Goal: Check status: Check status

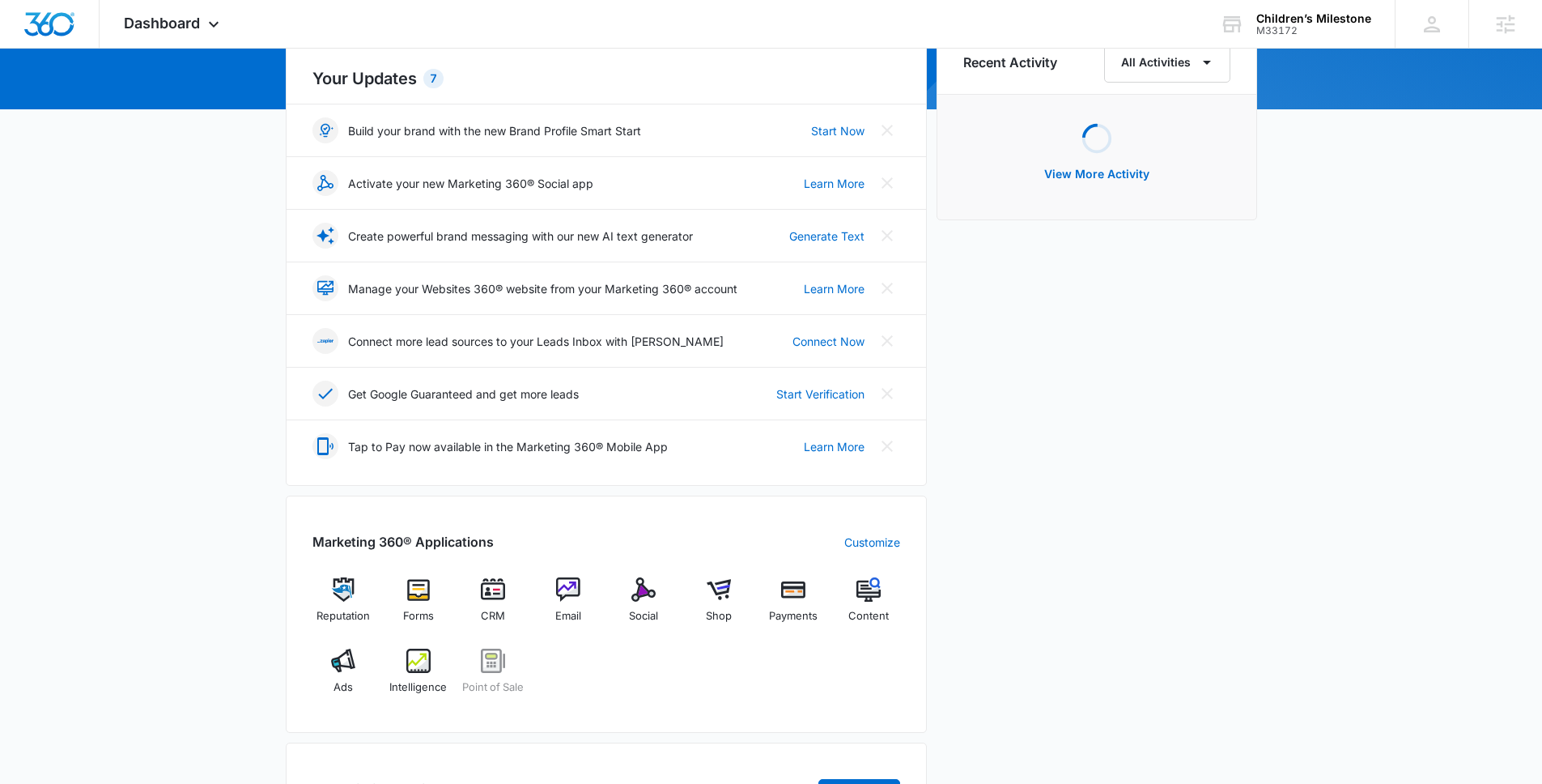
scroll to position [255, 0]
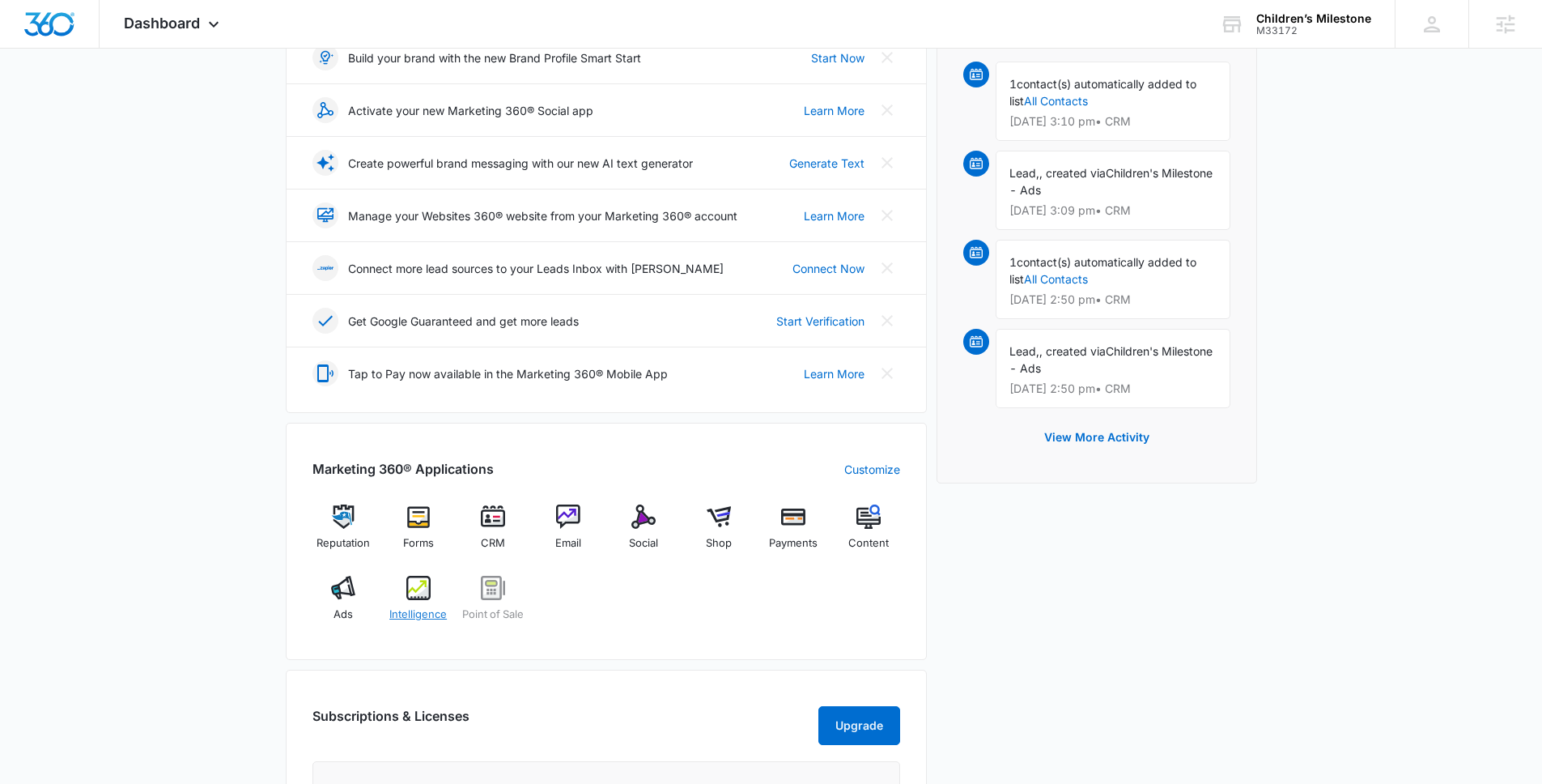
click at [420, 595] on img at bounding box center [418, 588] width 24 height 24
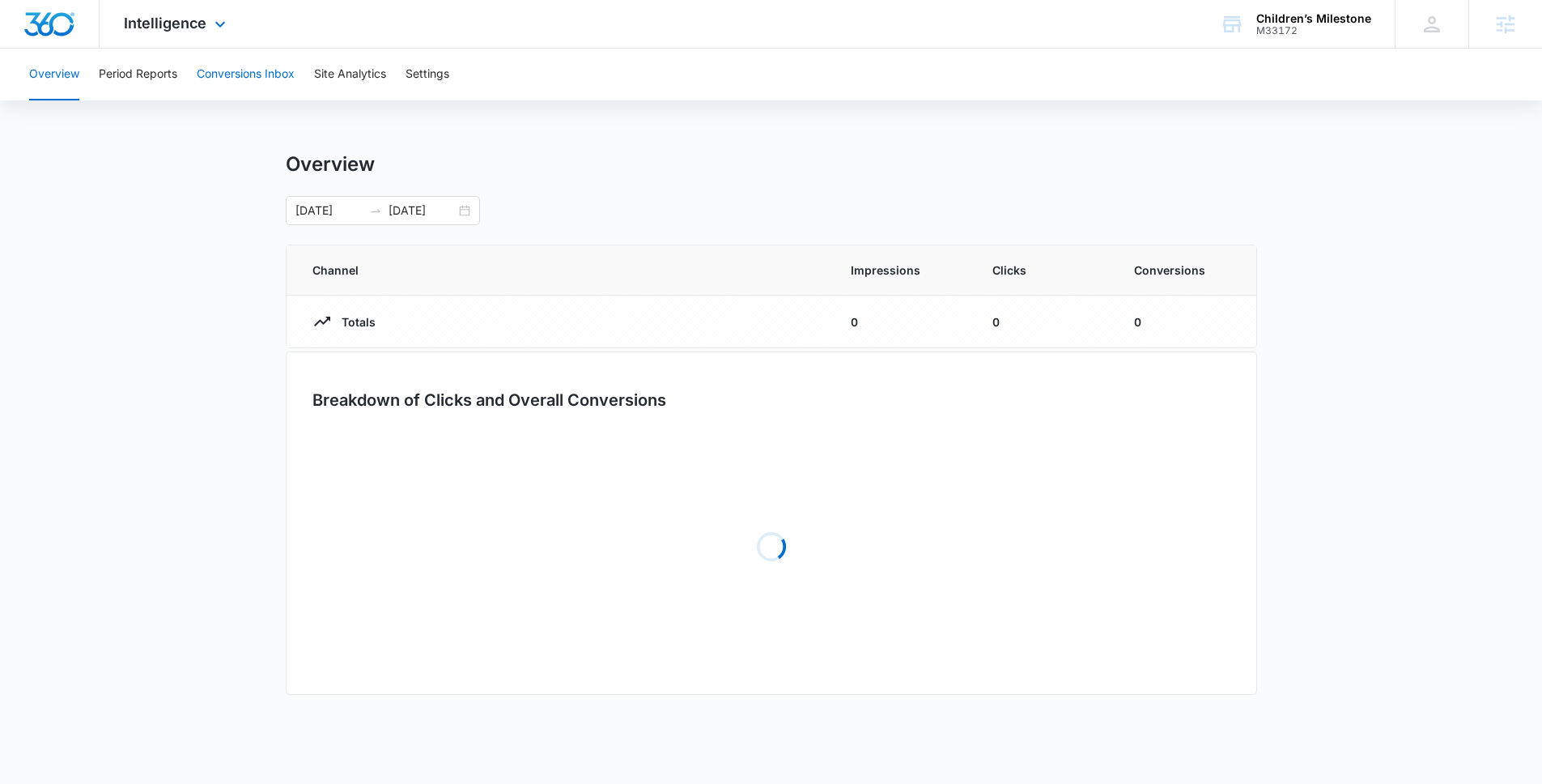
drag, startPoint x: 270, startPoint y: 68, endPoint x: 265, endPoint y: 44, distance: 24.5
click at [269, 62] on button "Conversions Inbox" at bounding box center [246, 74] width 98 height 52
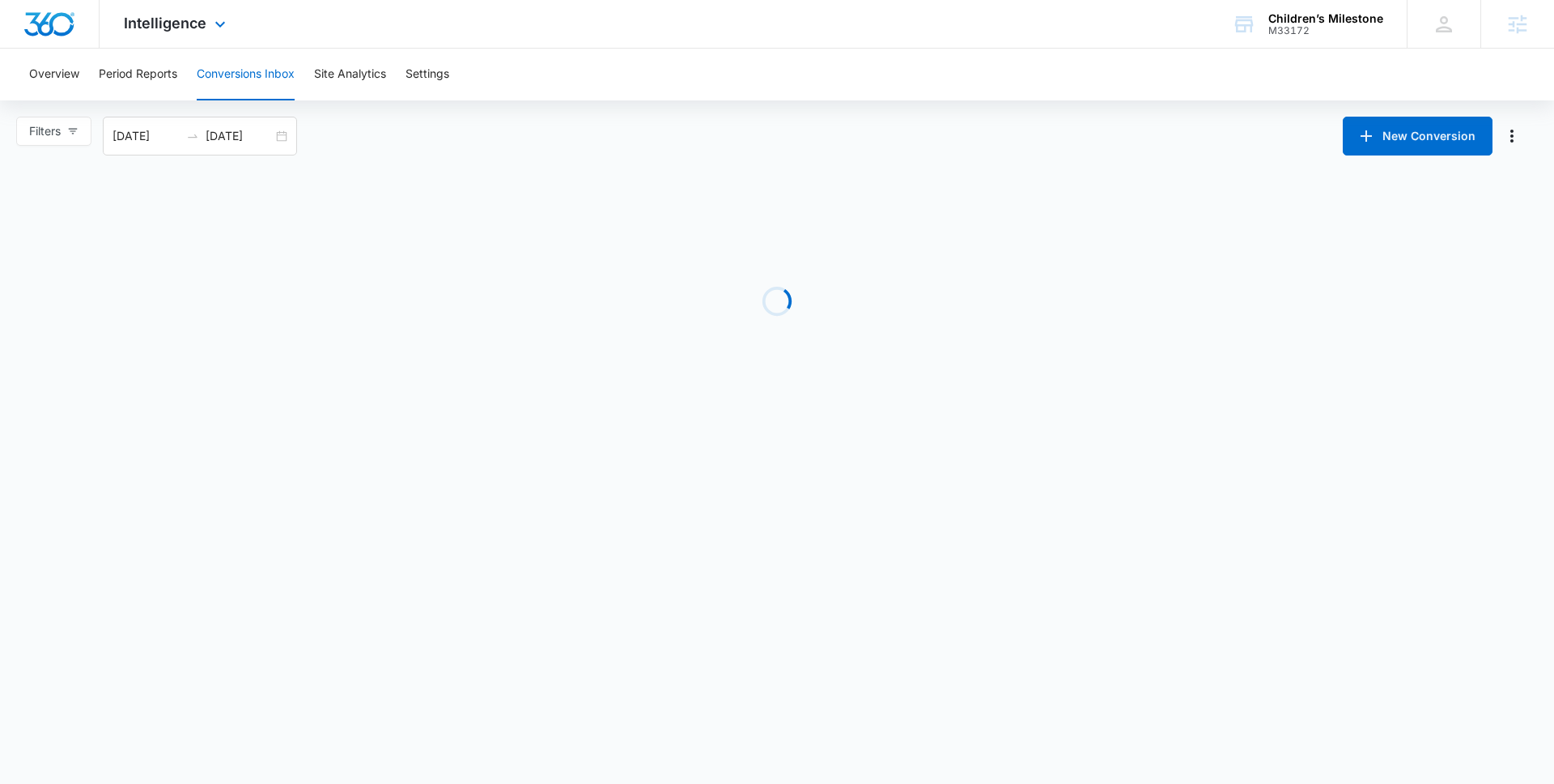
click at [265, 44] on div "Intelligence Apps Reputation Forms CRM Email Social Shop Payments POS Content A…" at bounding box center [777, 24] width 1554 height 49
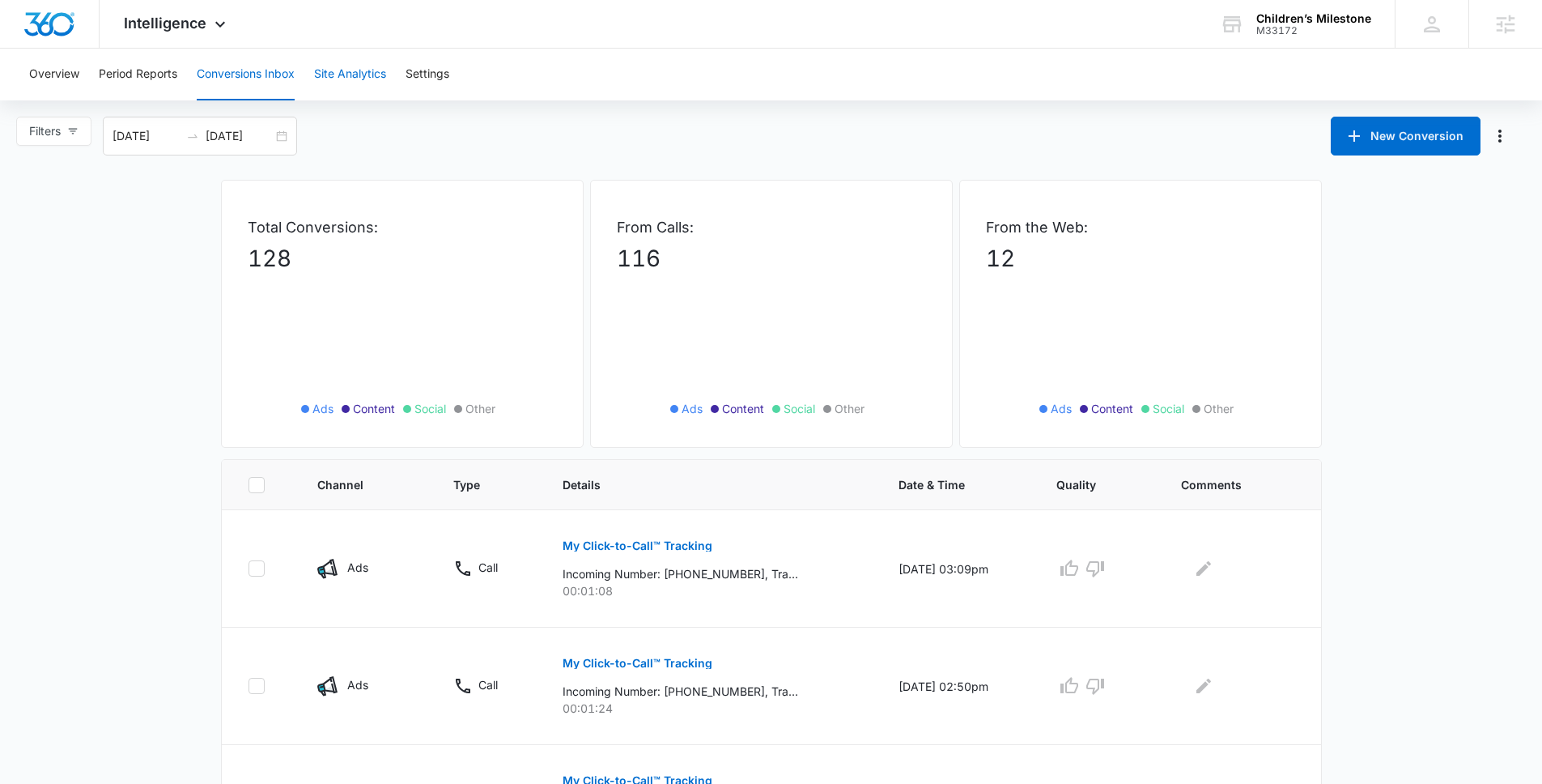
click at [368, 73] on button "Site Analytics" at bounding box center [350, 74] width 72 height 52
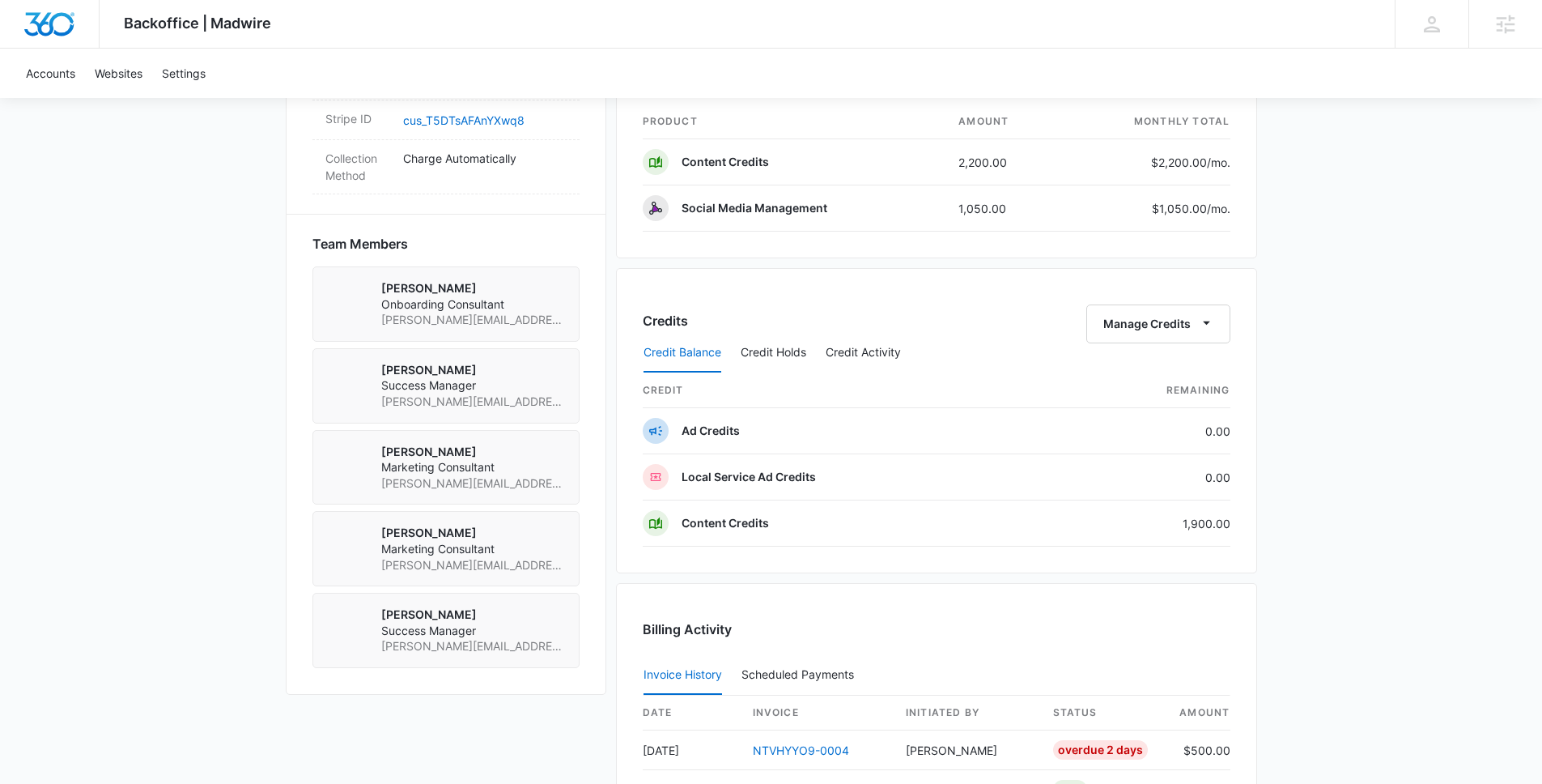
scroll to position [1668, 0]
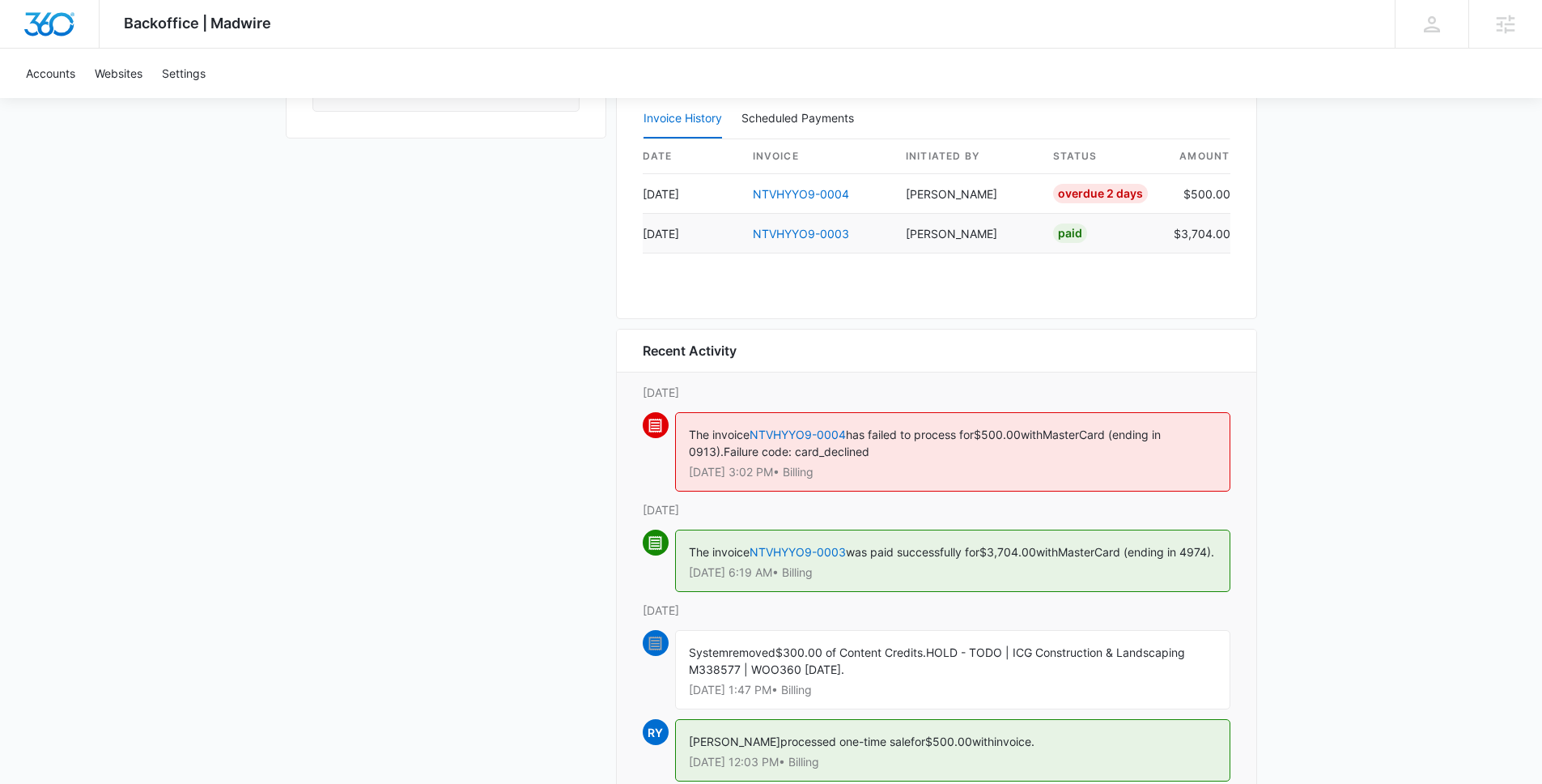
click at [817, 245] on td "NTVHYYO9-0003" at bounding box center [816, 234] width 153 height 39
click at [814, 240] on td "NTVHYYO9-0003" at bounding box center [816, 234] width 153 height 39
click at [791, 224] on td "NTVHYYO9-0003" at bounding box center [816, 234] width 153 height 39
click at [794, 230] on link "NTVHYYO9-0003" at bounding box center [801, 234] width 97 height 14
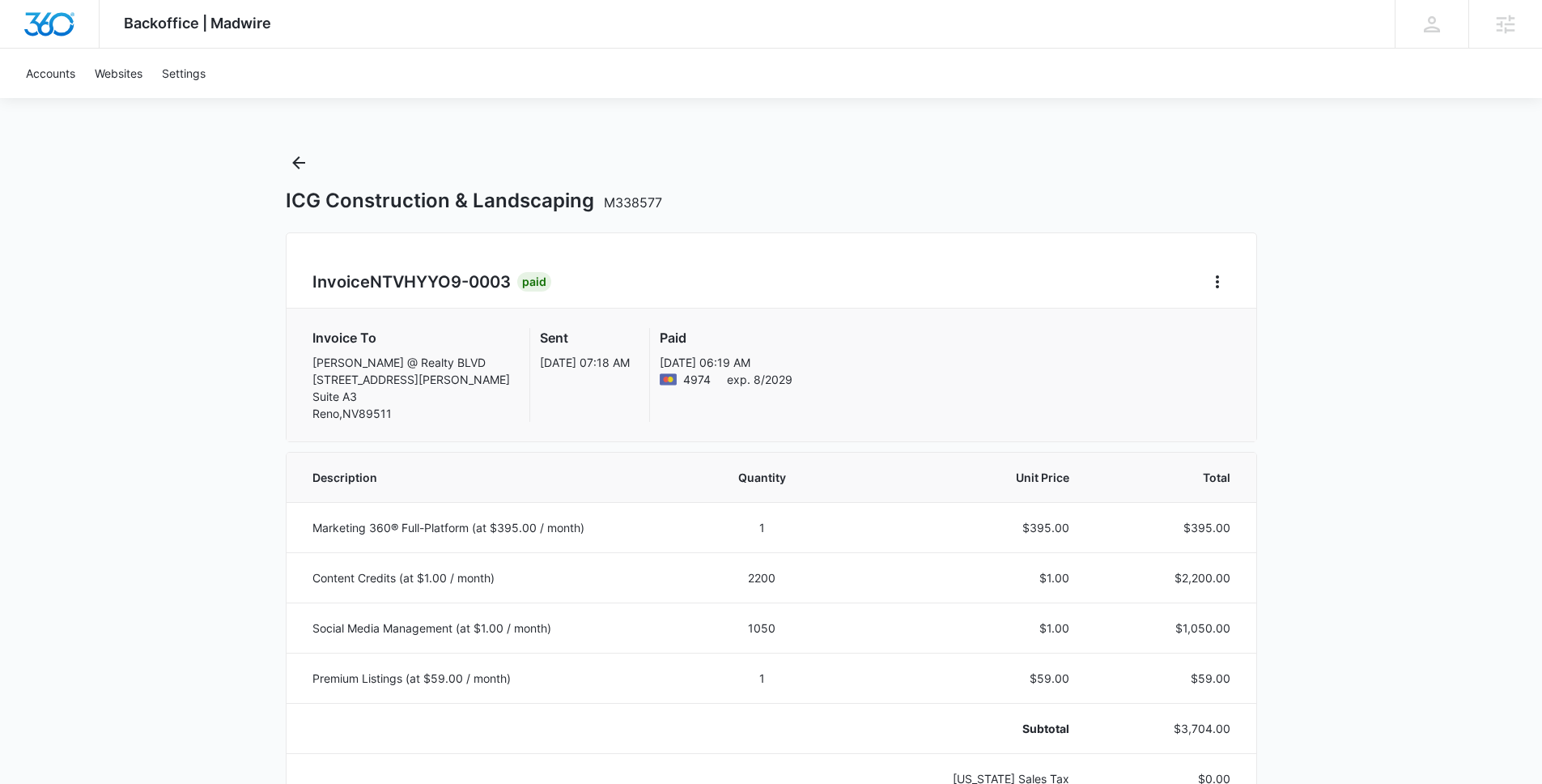
click at [703, 384] on span "4974" at bounding box center [697, 379] width 27 height 17
click at [694, 376] on span "4974" at bounding box center [697, 379] width 27 height 17
click at [698, 378] on span "4974" at bounding box center [697, 379] width 27 height 17
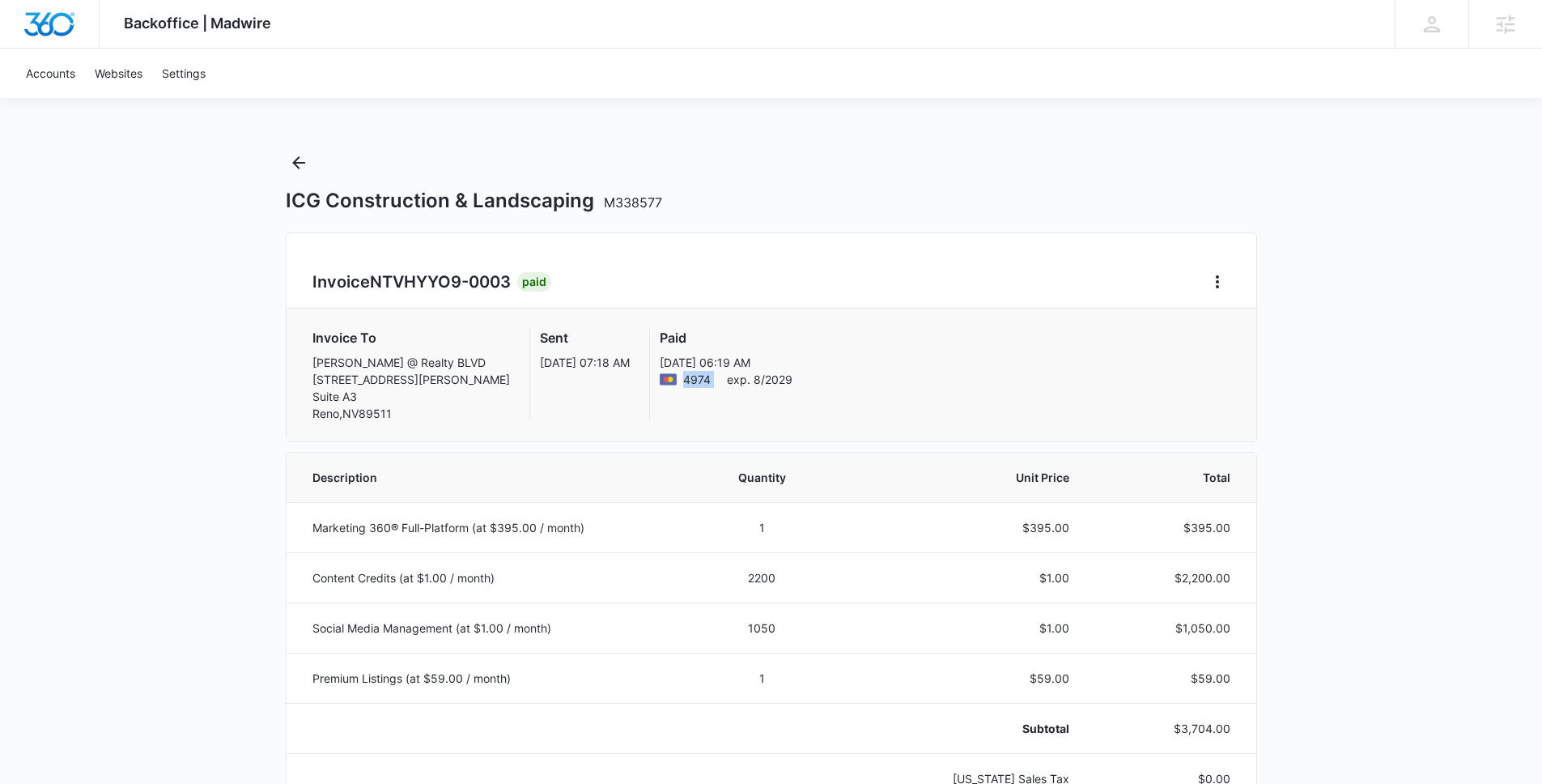
click at [698, 378] on span "4974" at bounding box center [697, 379] width 27 height 17
click at [310, 159] on button "Back" at bounding box center [299, 163] width 26 height 26
